Goal: Task Accomplishment & Management: Use online tool/utility

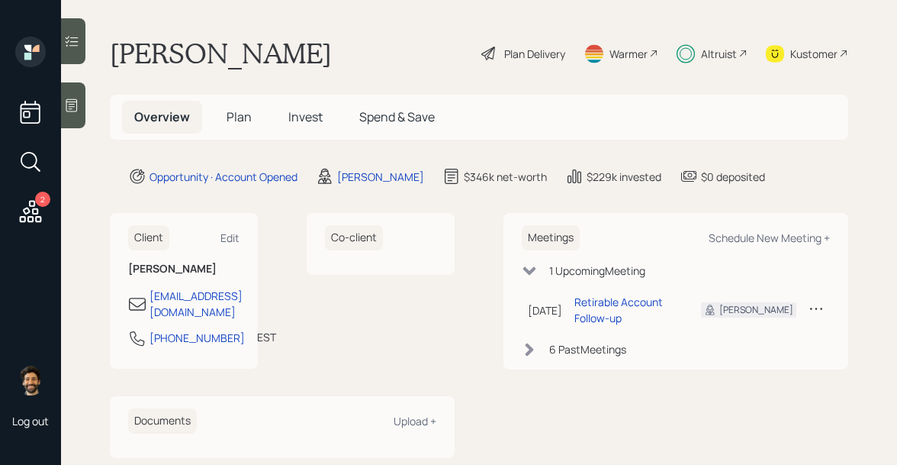
click at [292, 114] on span "Invest" at bounding box center [305, 116] width 34 height 17
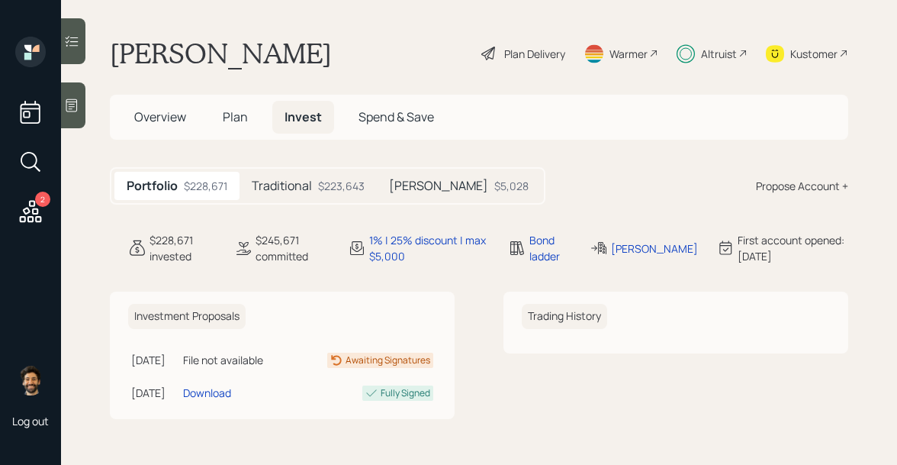
click at [292, 181] on h5 "Traditional" at bounding box center [282, 186] width 60 height 14
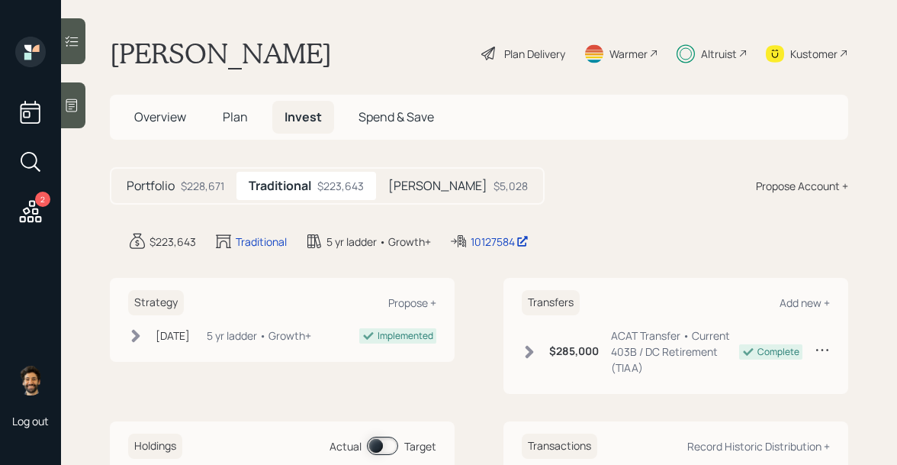
click at [243, 116] on span "Plan" at bounding box center [235, 116] width 25 height 17
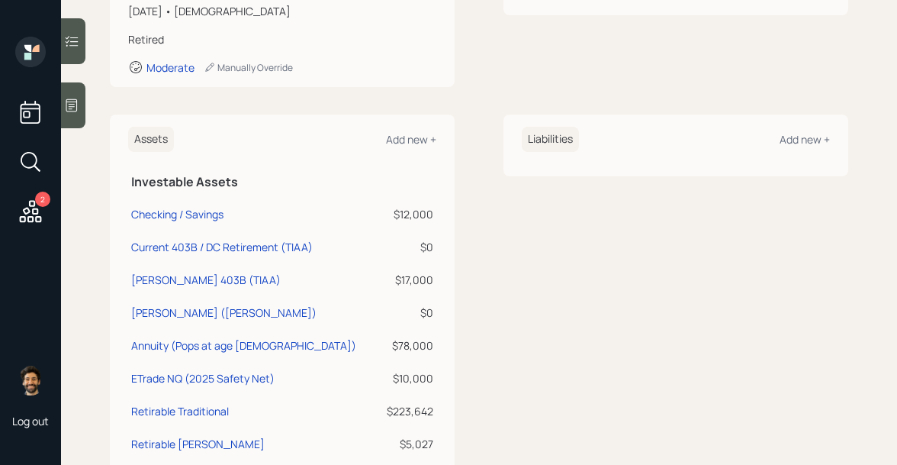
scroll to position [271, 0]
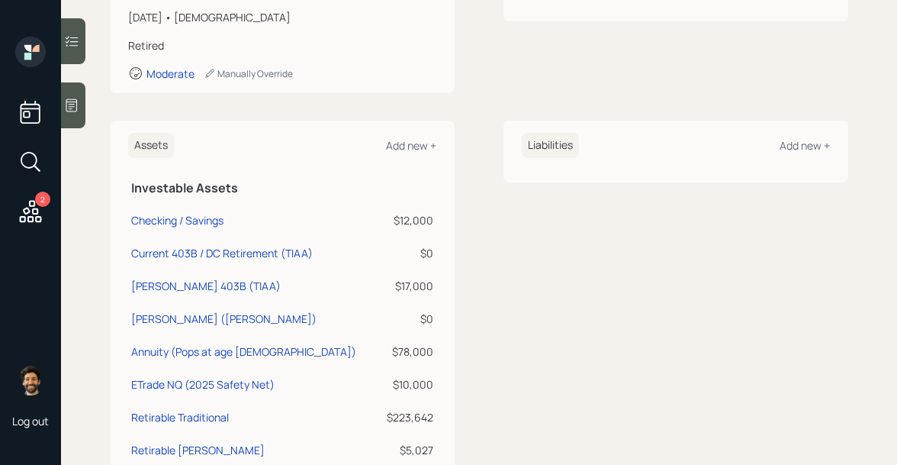
click at [37, 206] on icon at bounding box center [30, 211] width 27 height 27
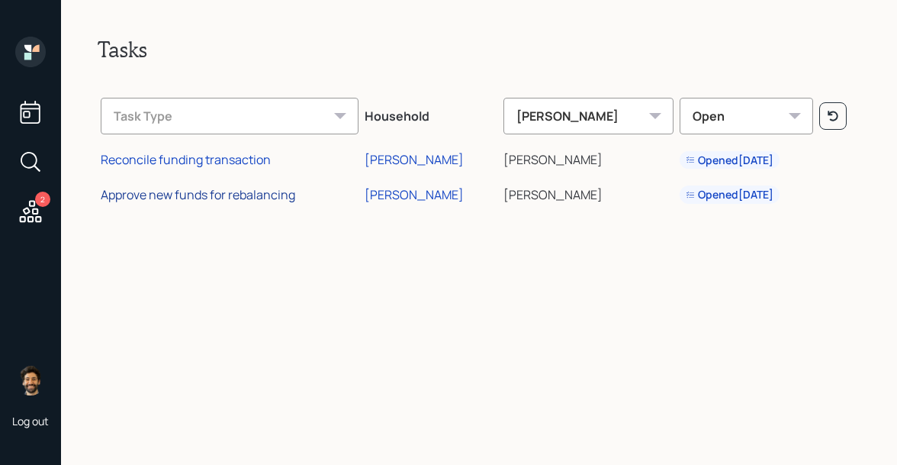
click at [201, 195] on div "Approve new funds for rebalancing" at bounding box center [198, 194] width 195 height 17
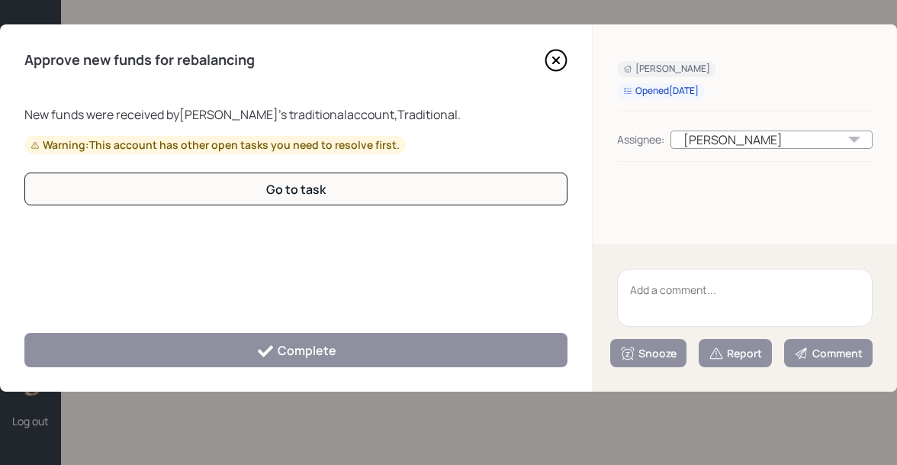
click at [550, 57] on icon at bounding box center [556, 60] width 23 height 23
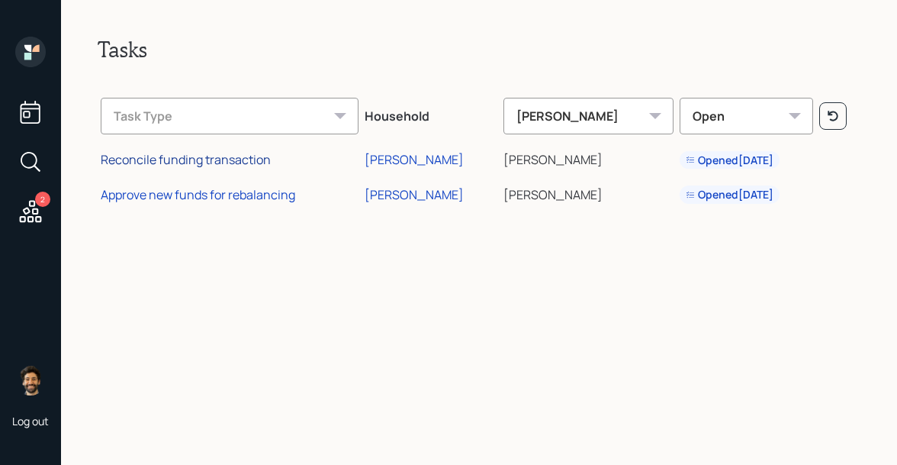
click at [183, 165] on div "Reconcile funding transaction" at bounding box center [186, 159] width 170 height 17
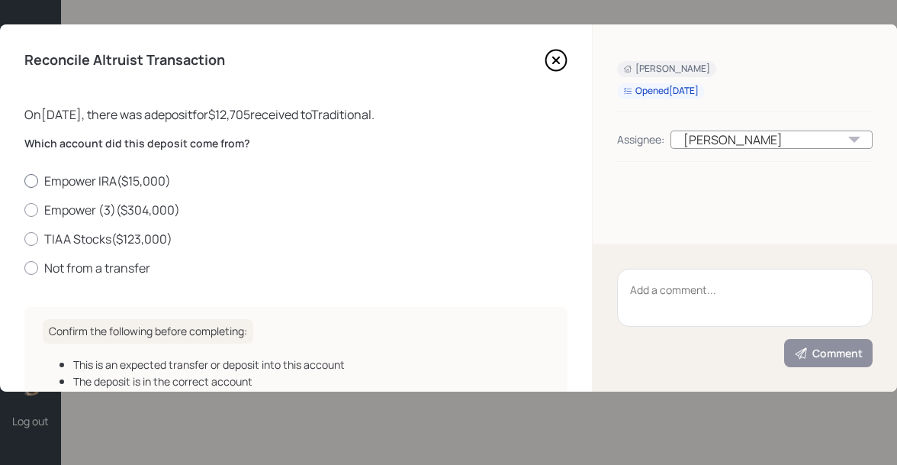
click at [69, 182] on label "Empower IRA ( $15,000 )" at bounding box center [295, 180] width 543 height 17
click at [24, 181] on input "Empower IRA ( $15,000 )" at bounding box center [24, 180] width 1 height 1
radio input "true"
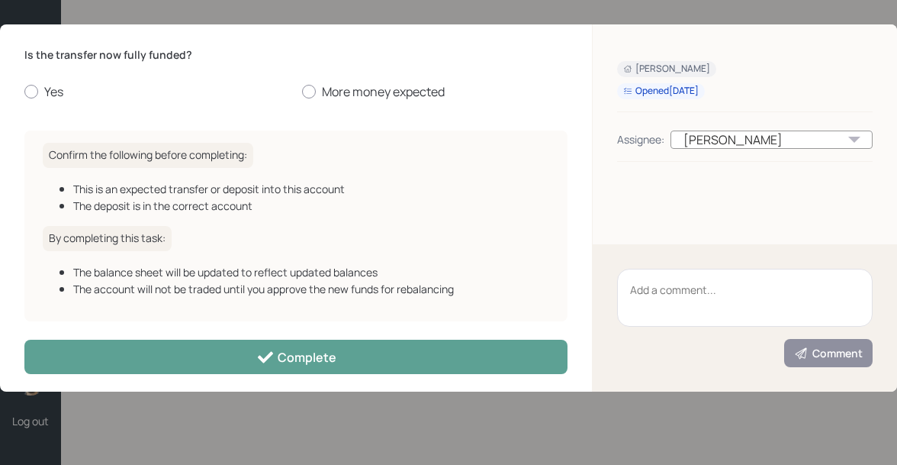
scroll to position [187, 0]
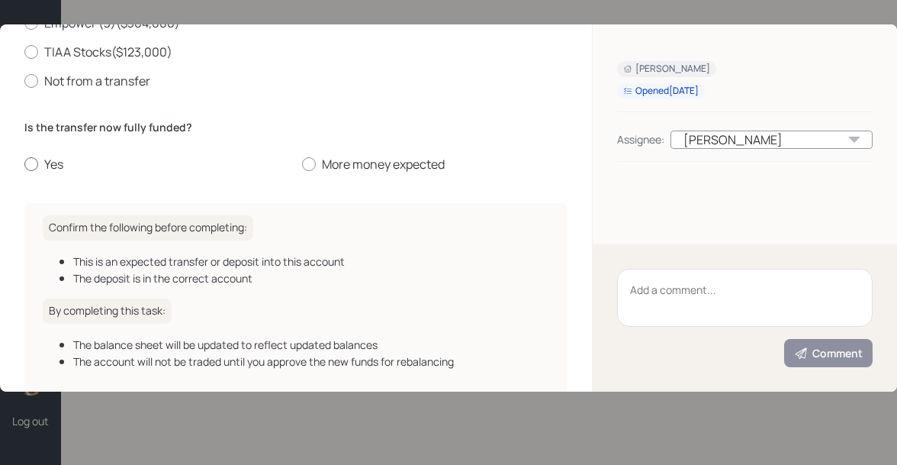
click at [43, 158] on label "Yes" at bounding box center [157, 164] width 266 height 17
click at [24, 164] on input "Yes" at bounding box center [24, 164] width 1 height 1
radio input "true"
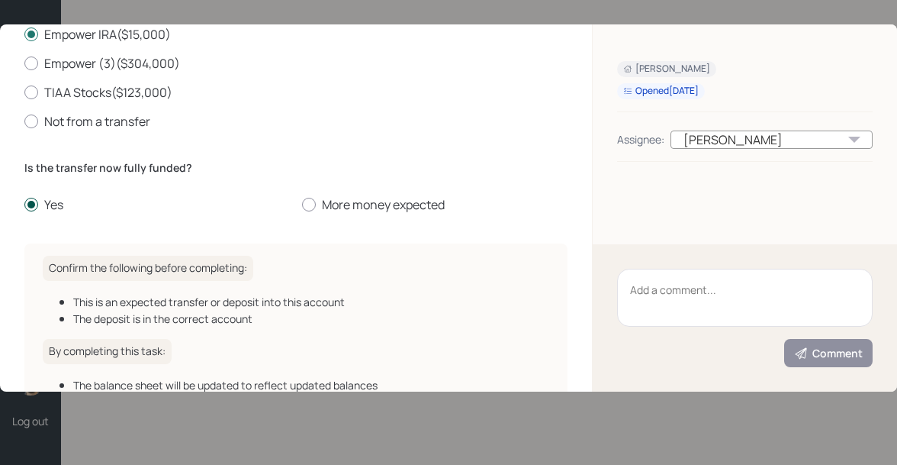
scroll to position [268, 0]
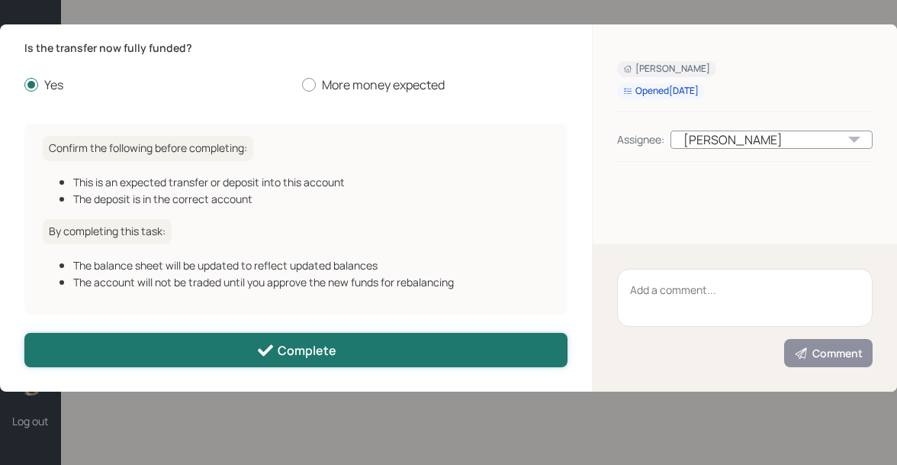
click at [172, 344] on button "Complete" at bounding box center [295, 350] width 543 height 34
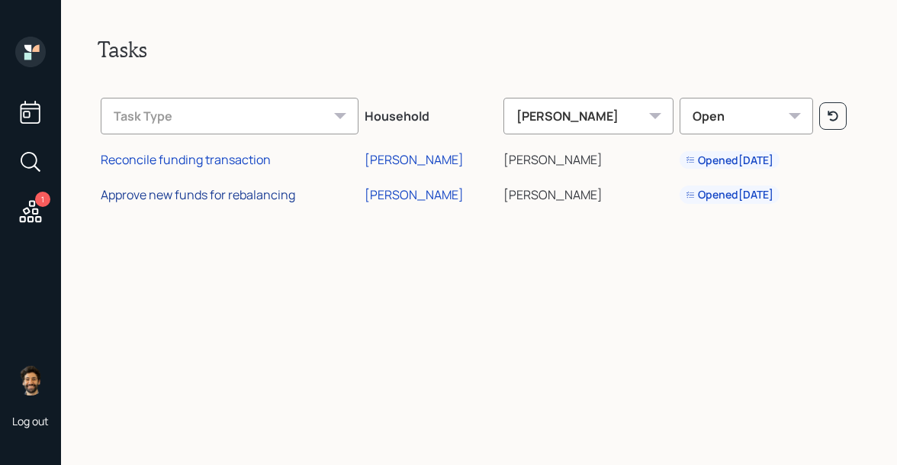
click at [188, 195] on div "Approve new funds for rebalancing" at bounding box center [198, 194] width 195 height 17
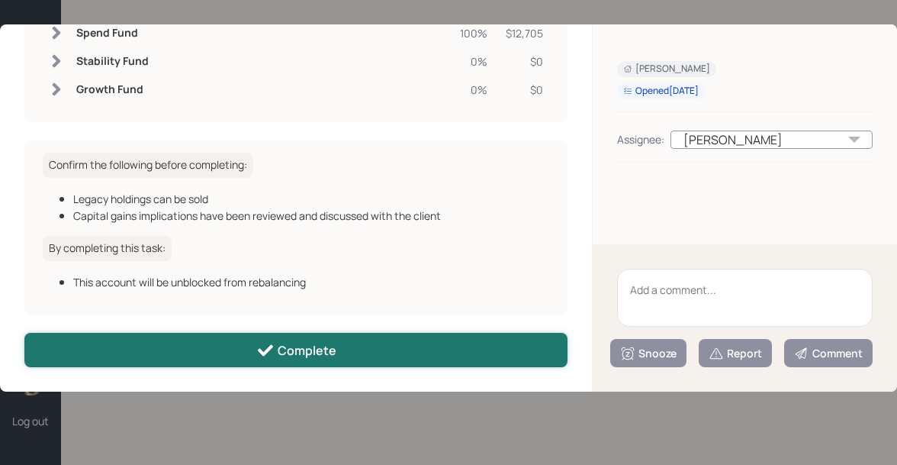
click at [195, 337] on button "Complete" at bounding box center [295, 350] width 543 height 34
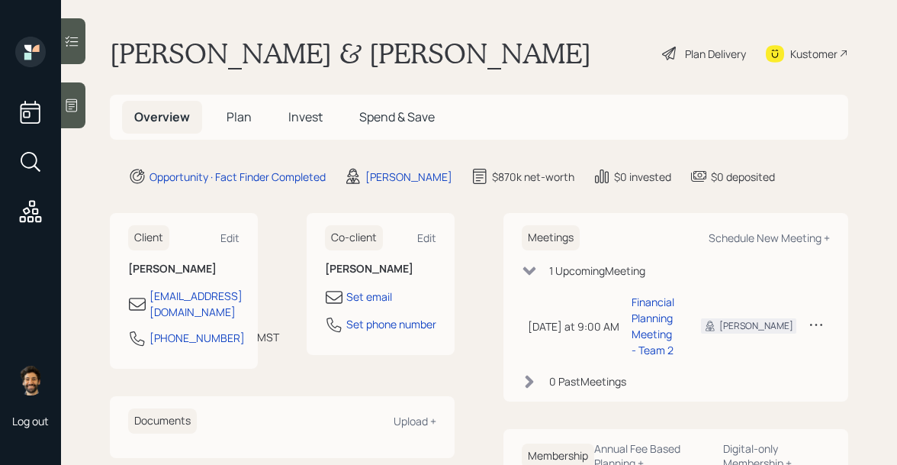
click at [240, 118] on span "Plan" at bounding box center [239, 116] width 25 height 17
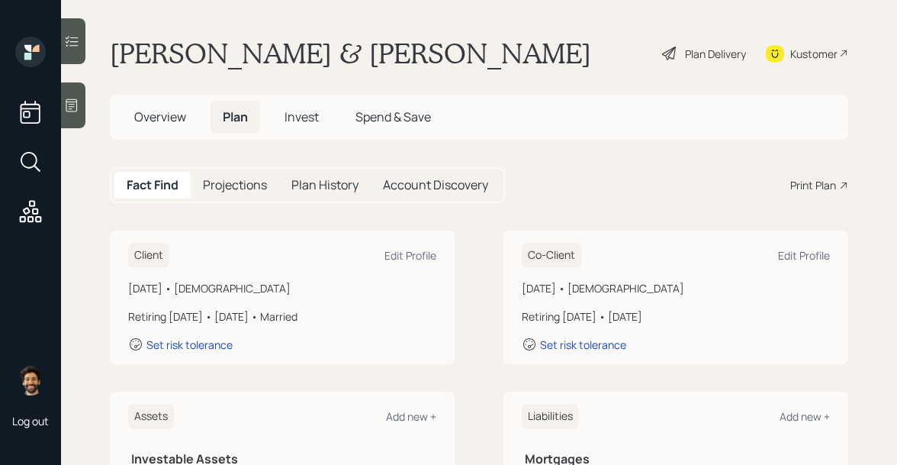
click at [813, 188] on div "Print Plan" at bounding box center [813, 185] width 46 height 16
